Goal: Information Seeking & Learning: Learn about a topic

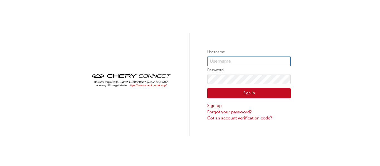
type input "CHAU0242"
click at [243, 92] on button "Sign In" at bounding box center [248, 93] width 83 height 11
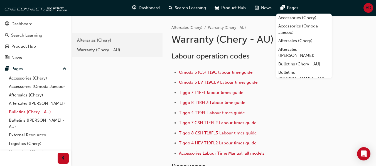
click at [34, 117] on link "Bulletins (Chery - AU)" at bounding box center [38, 112] width 62 height 9
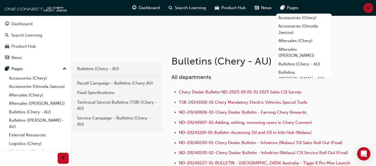
scroll to position [83, 0]
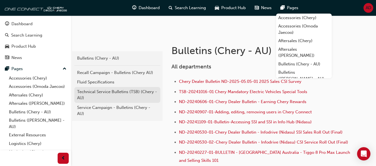
click at [105, 92] on div "Technical Service Bulletins (TSB) (Chery - AU)" at bounding box center [117, 95] width 80 height 13
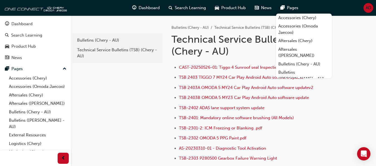
click at [144, 92] on div "e820a42a-f55a-48b1-8359-4e82164139b7 Bulletins (Chery - AU) Technical Service B…" at bounding box center [116, 101] width 91 height 170
click at [320, 114] on ul "CAST-20250526-01: Tiggo 4 Sunroof seal Inspection/replacement TSB 2403 TIGGO 7 …" at bounding box center [261, 114] width 181 height 100
